Goal: Information Seeking & Learning: Stay updated

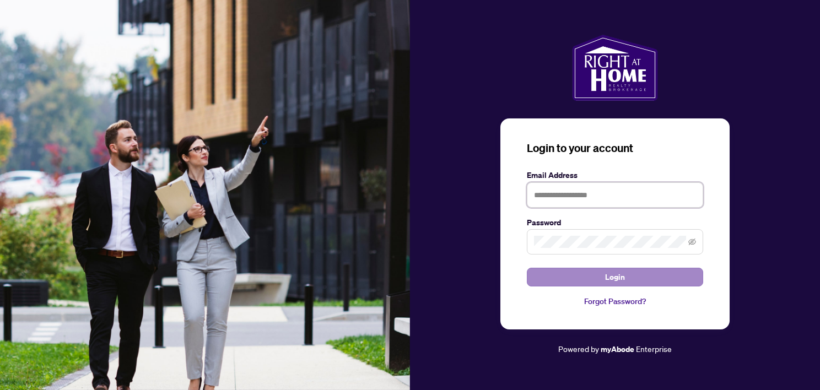
type input "**********"
click at [601, 275] on button "Login" at bounding box center [615, 277] width 176 height 19
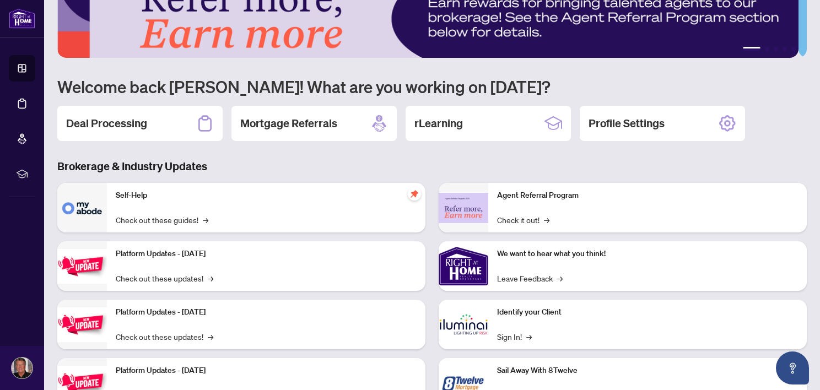
scroll to position [83, 0]
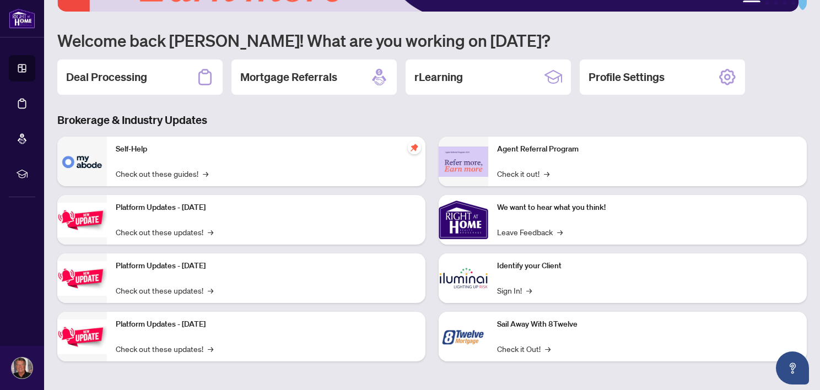
click at [269, 223] on div "Platform Updates - [DATE] Check out these updates! →" at bounding box center [266, 220] width 318 height 50
click at [234, 225] on div "Platform Updates - [DATE] Check out these updates! →" at bounding box center [266, 220] width 318 height 50
click at [85, 220] on img at bounding box center [82, 220] width 50 height 35
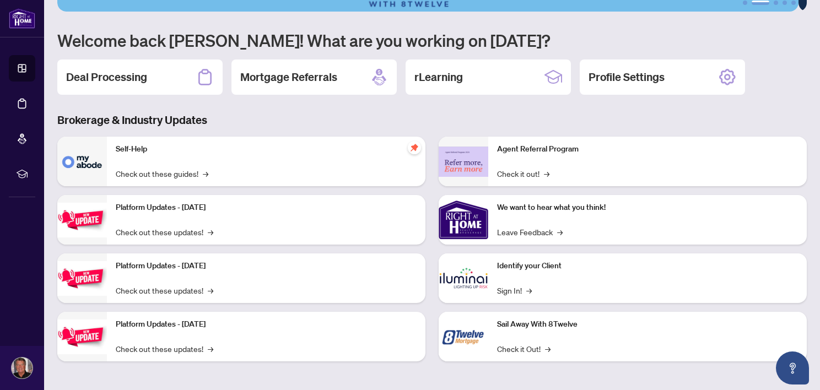
click at [299, 152] on p "Self-Help" at bounding box center [266, 149] width 301 height 12
click at [411, 144] on icon "pushpin" at bounding box center [413, 147] width 7 height 7
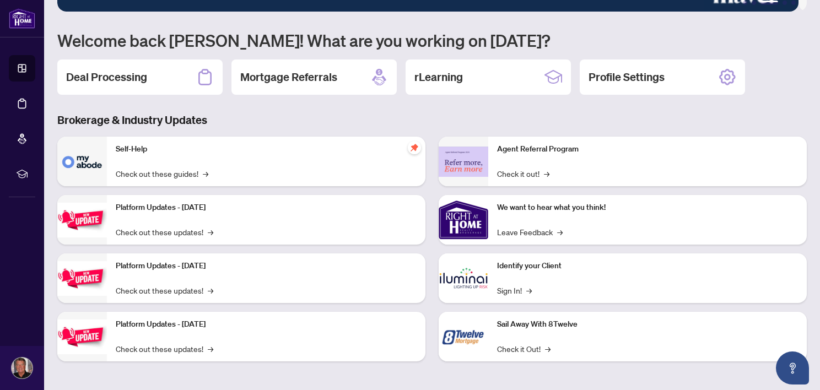
click at [406, 224] on div "Platform Updates - [DATE] Check out these updates! →" at bounding box center [266, 220] width 318 height 50
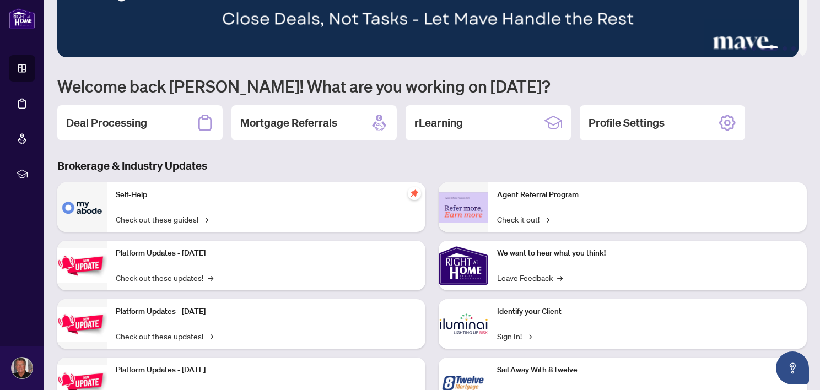
scroll to position [0, 0]
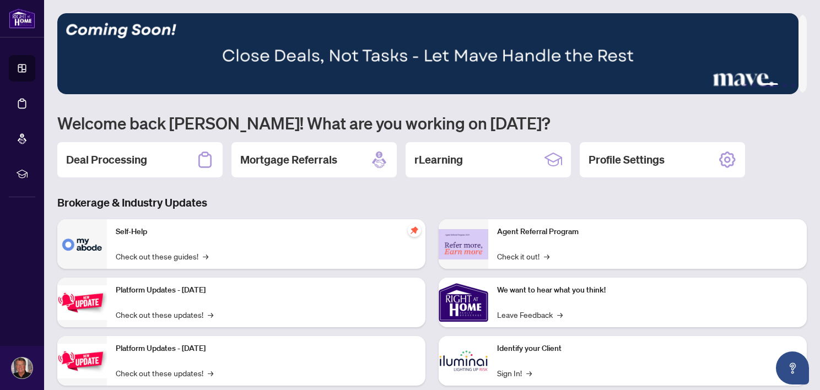
click at [353, 360] on div "Platform Updates - [DATE] Check out these updates! →" at bounding box center [266, 361] width 318 height 50
click at [160, 373] on link "Check out these updates! →" at bounding box center [165, 373] width 98 height 12
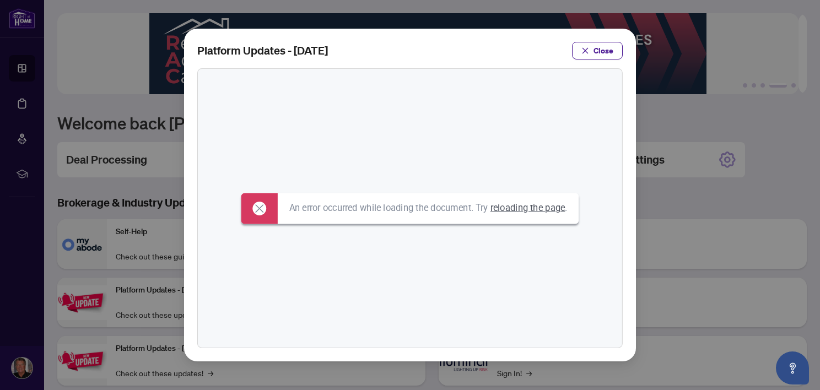
click at [255, 209] on icon at bounding box center [259, 209] width 14 height 14
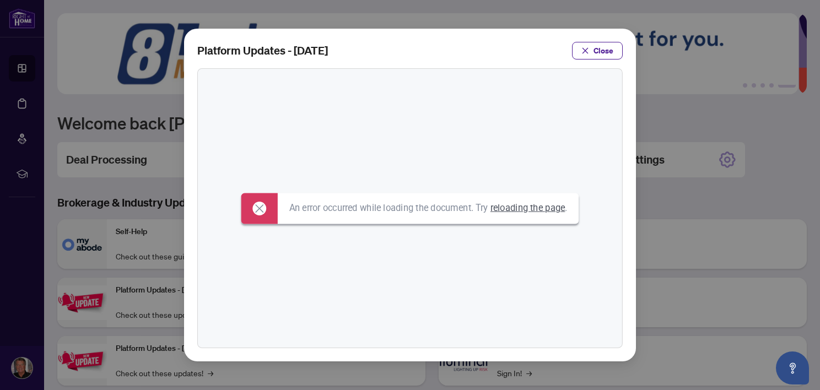
drag, startPoint x: 587, startPoint y: 50, endPoint x: 494, endPoint y: 96, distance: 104.0
click at [588, 50] on icon "close" at bounding box center [585, 50] width 6 height 6
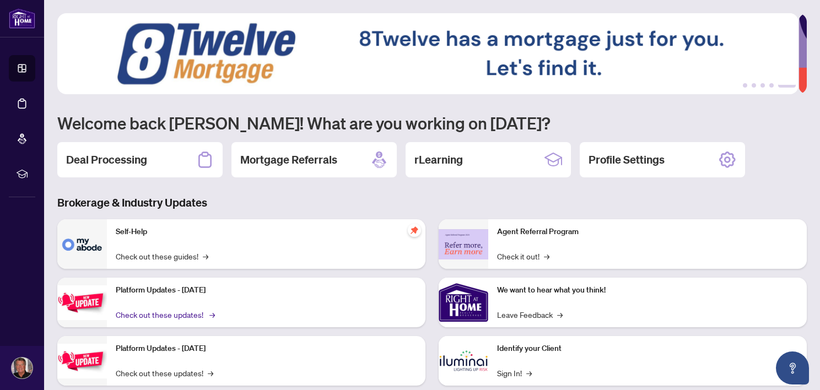
click at [160, 316] on link "Check out these updates! →" at bounding box center [165, 314] width 98 height 12
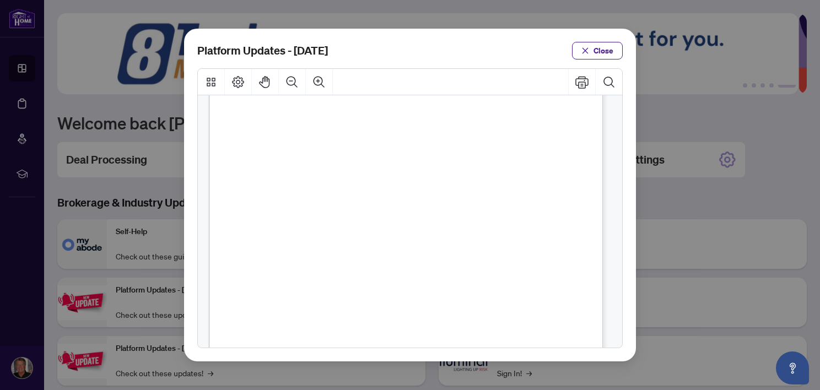
scroll to position [279, 0]
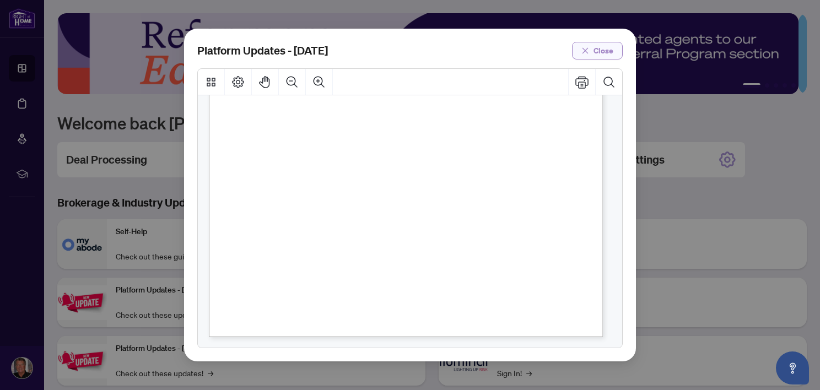
click at [587, 47] on icon "close" at bounding box center [585, 51] width 8 height 8
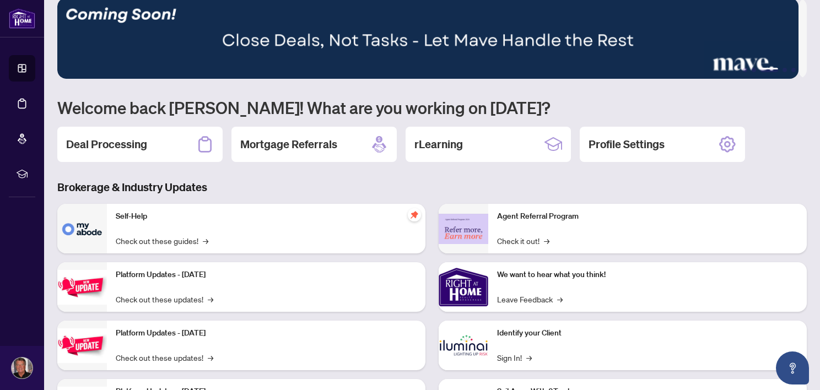
scroll to position [0, 0]
